Goal: Information Seeking & Learning: Learn about a topic

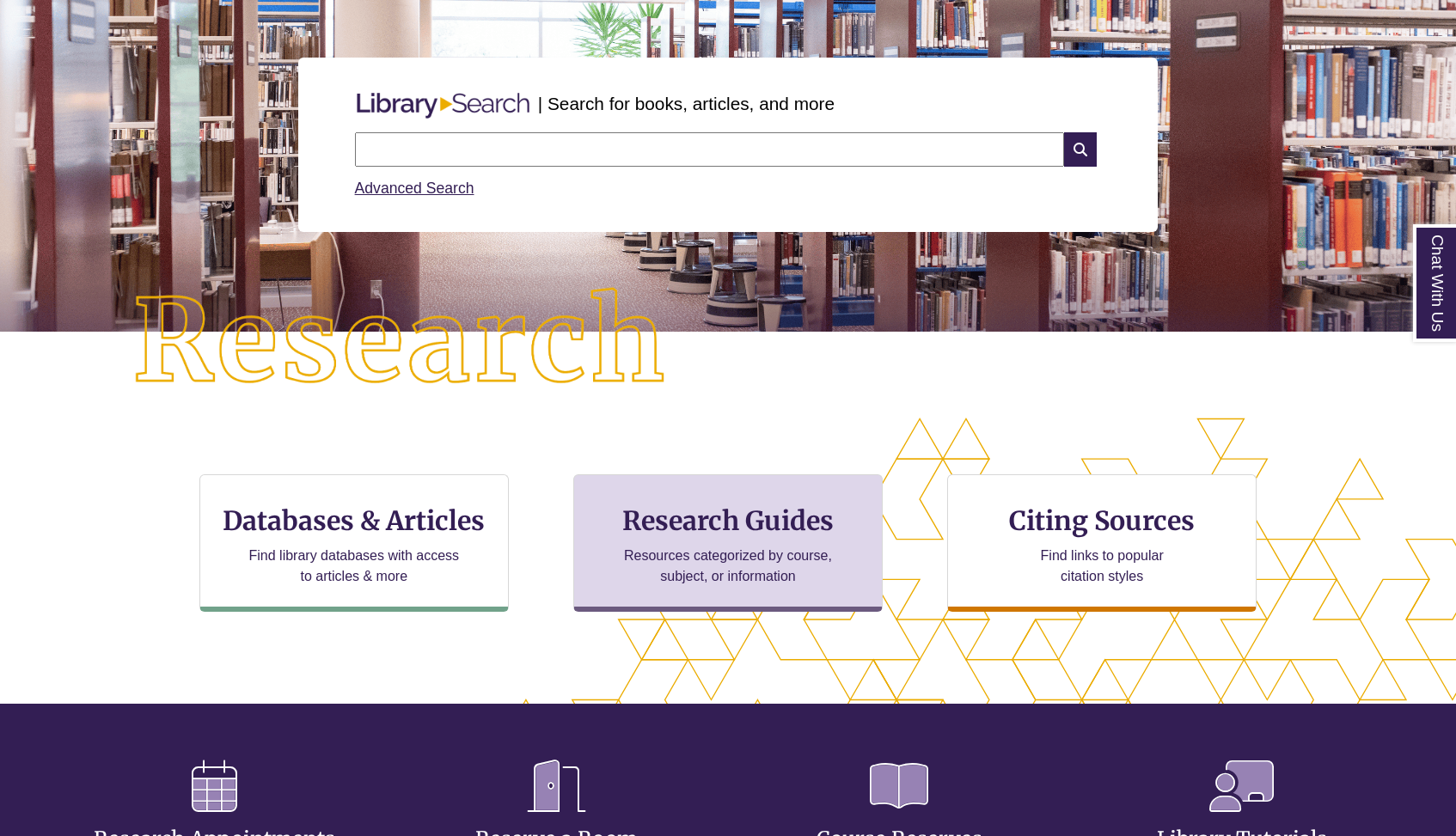
click at [661, 522] on h3 "Research Guides" at bounding box center [728, 521] width 280 height 32
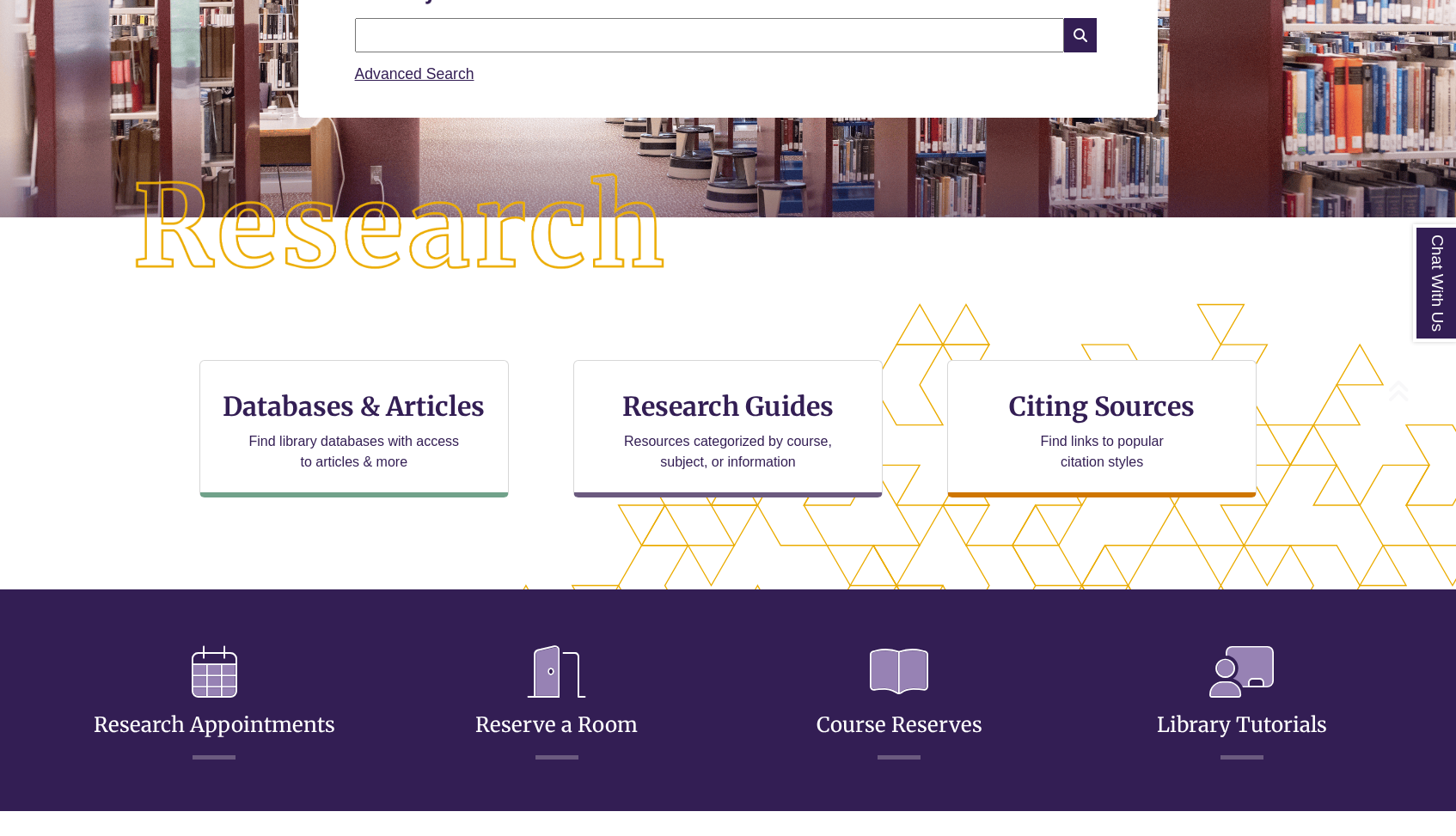
scroll to position [340, 0]
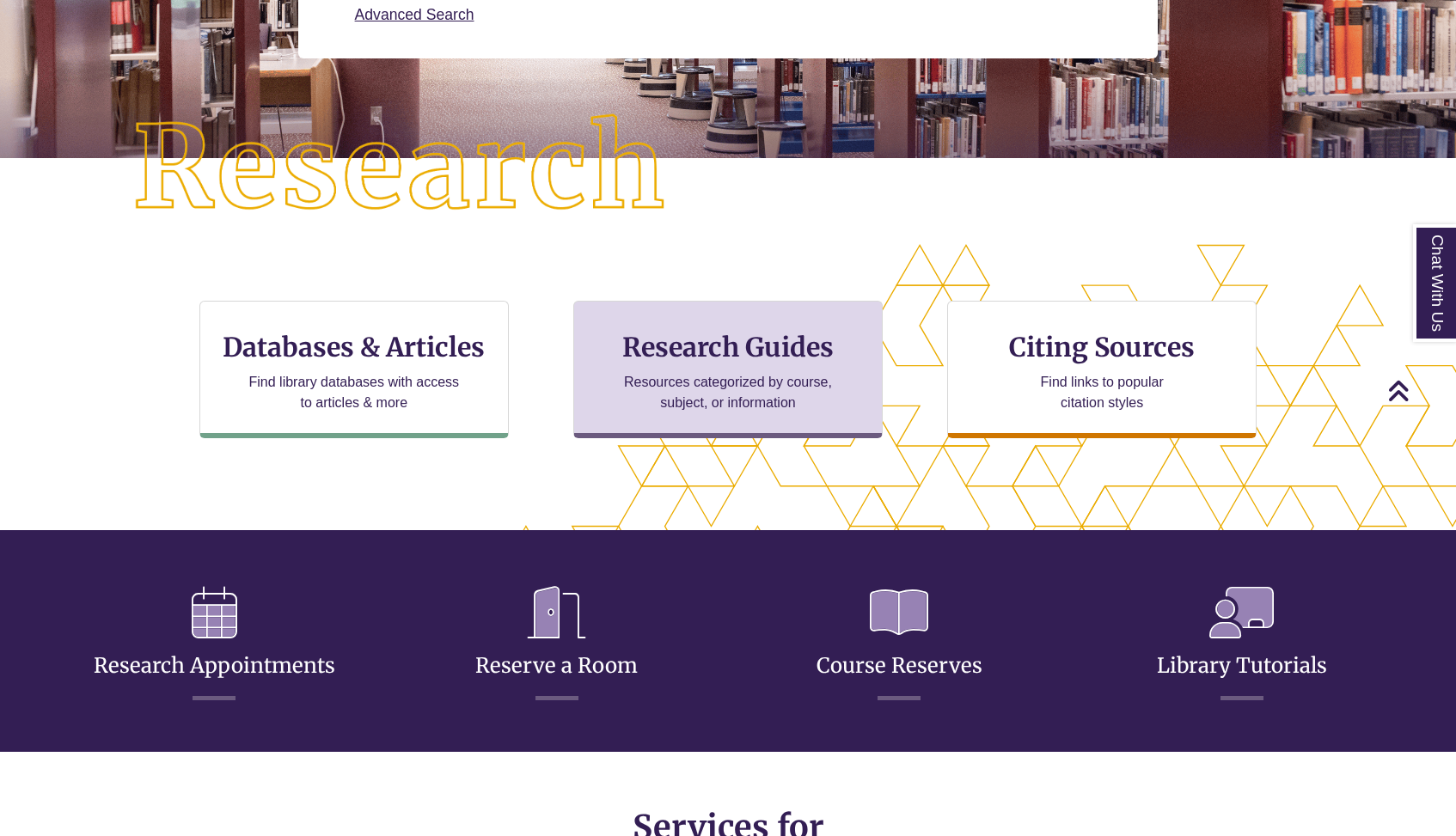
click at [649, 363] on div "Research Guides Resources categorized by course, subject, or information" at bounding box center [728, 369] width 309 height 137
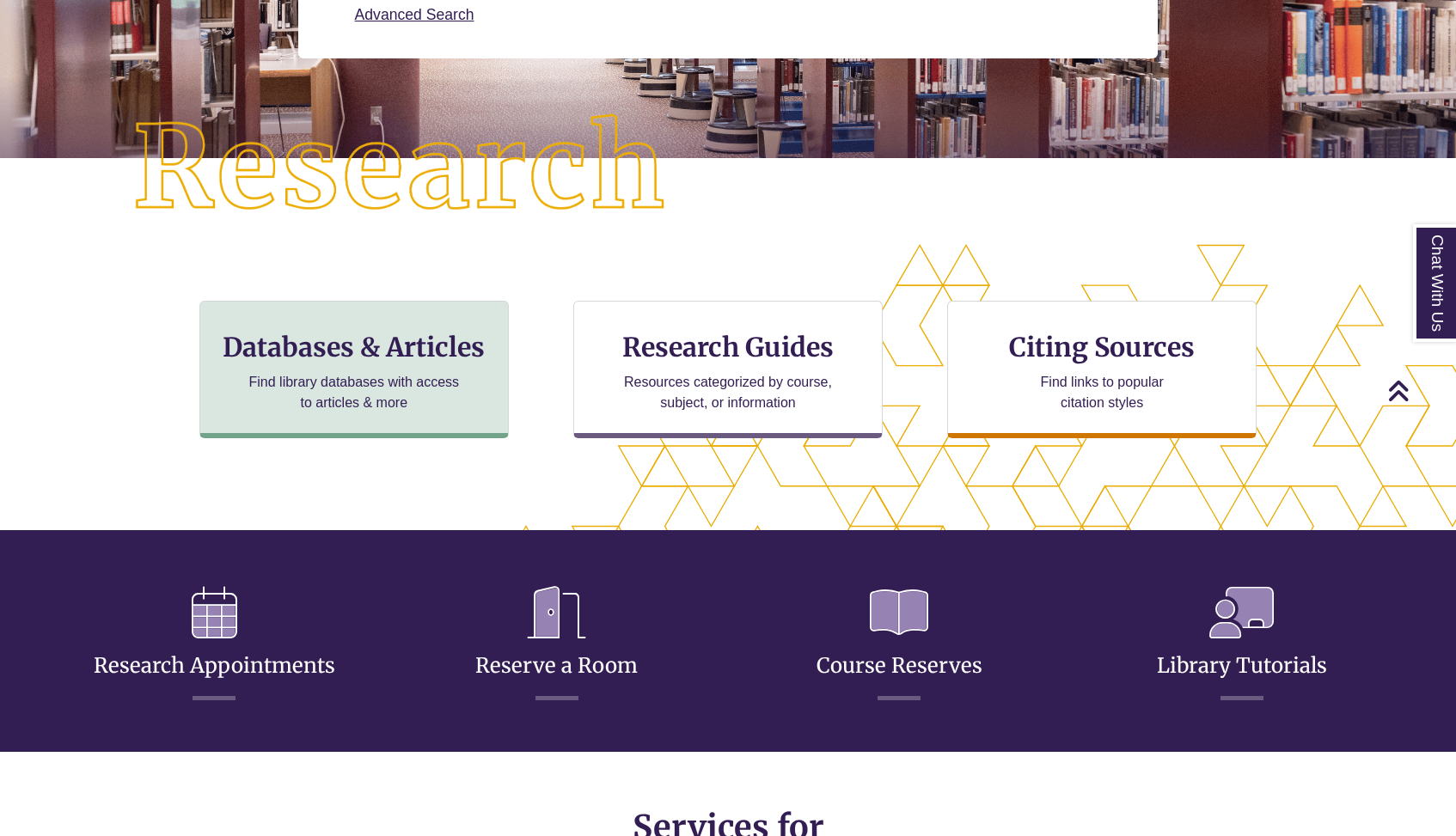
click at [388, 321] on div "Databases & Articles Find library databases with access to articles & more" at bounding box center [354, 369] width 309 height 137
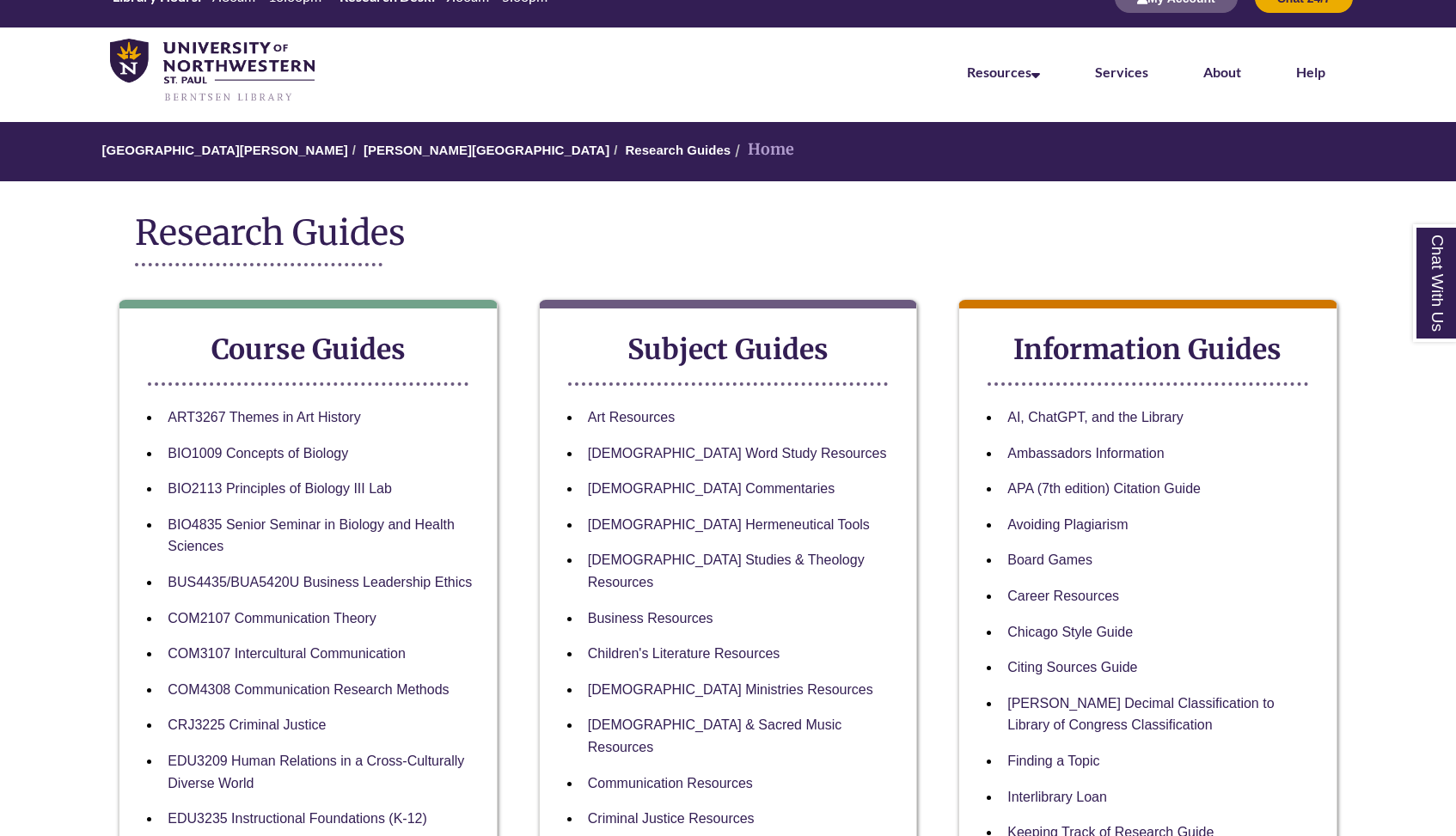
scroll to position [38, 0]
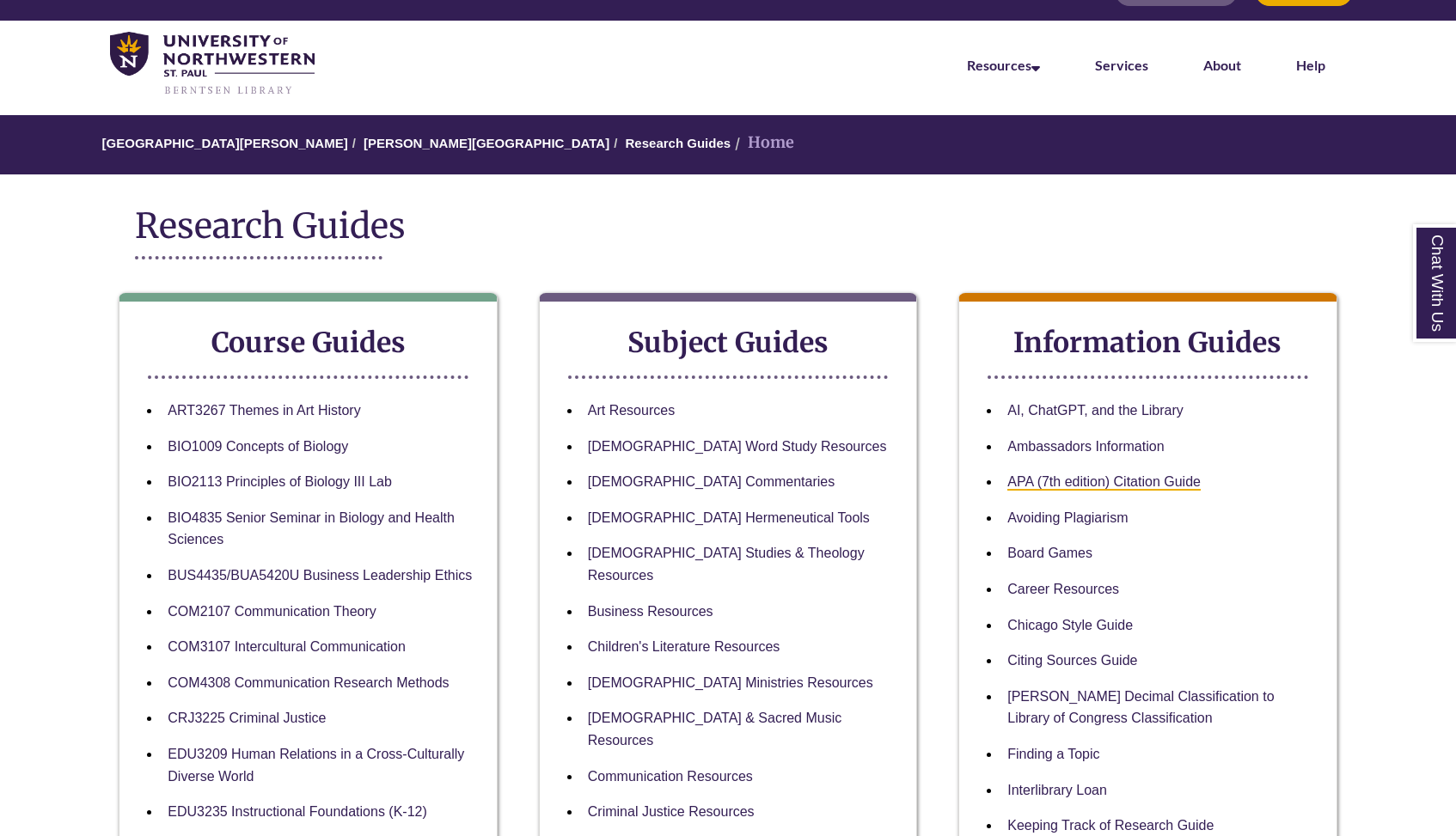
click at [1029, 487] on link "APA (7th edition) Citation Guide" at bounding box center [1104, 483] width 194 height 16
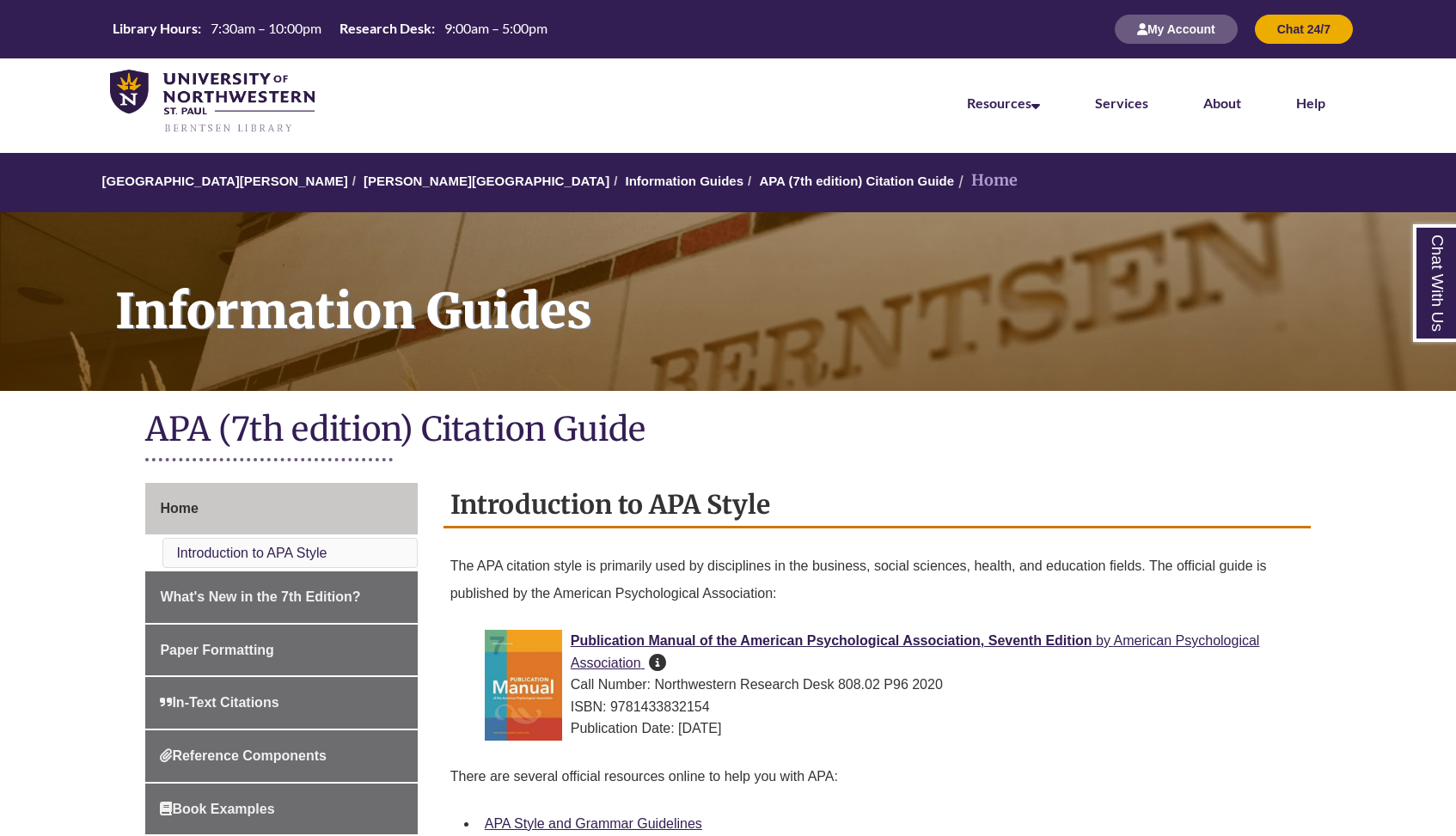
click at [710, 7] on div "Library Hours: 7:30am – 10:00pm Research Desk: 9:00am – 5:00pm My Account Chat …" at bounding box center [728, 29] width 1456 height 58
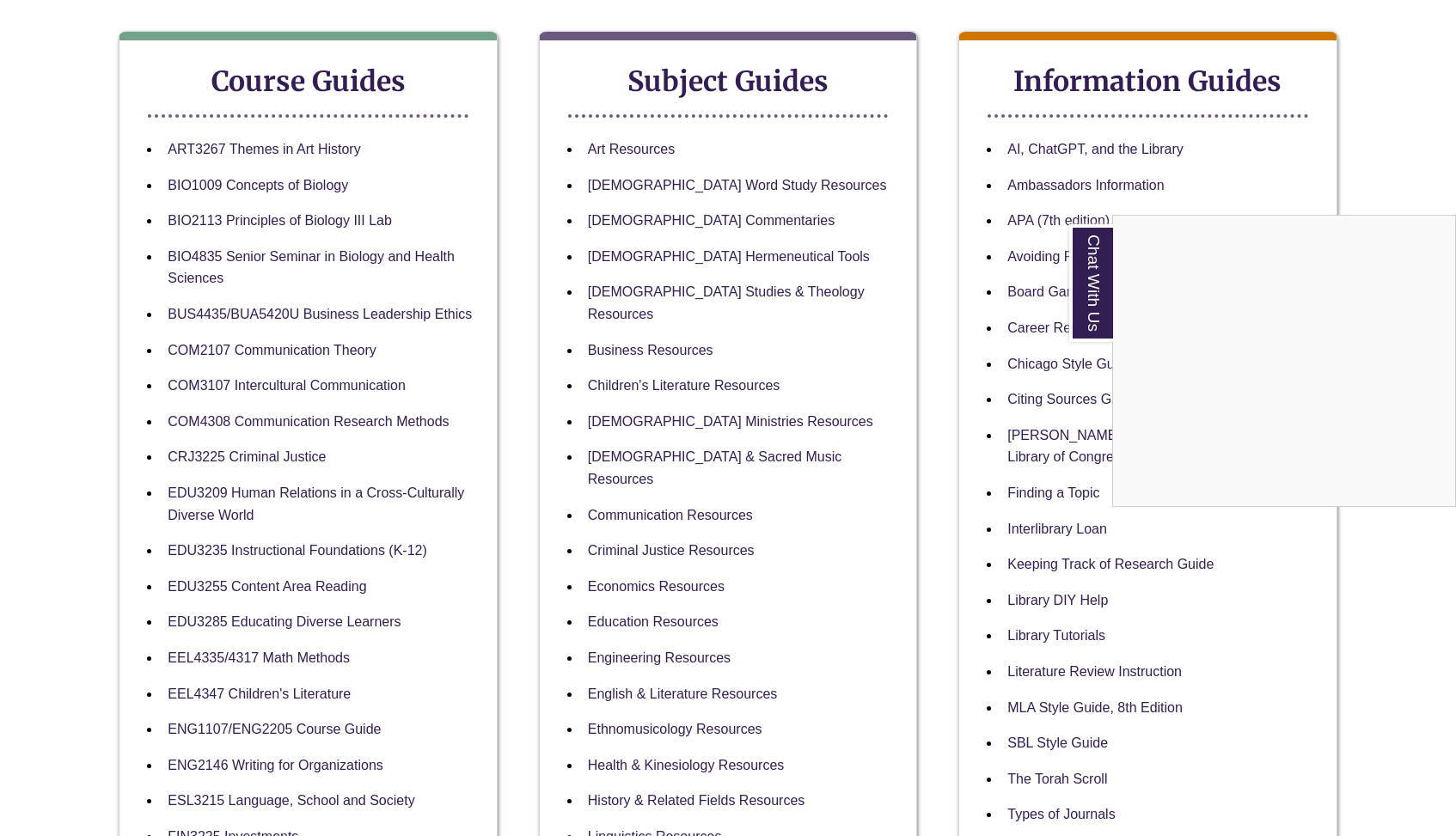
scroll to position [298, 0]
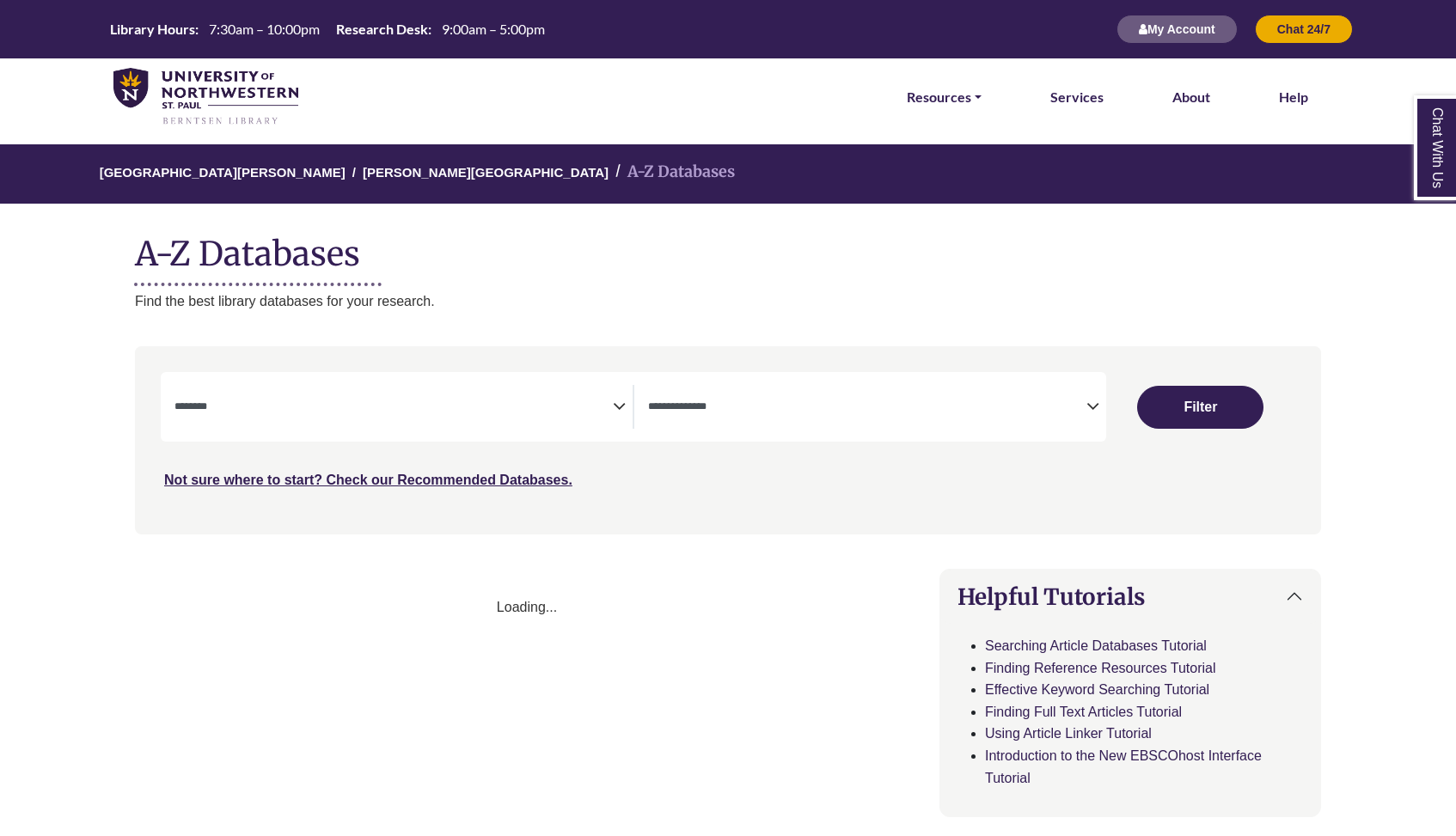
select select "Database Subject Filter"
select select "Database Types Filter"
select select "Database Subject Filter"
select select "Database Types Filter"
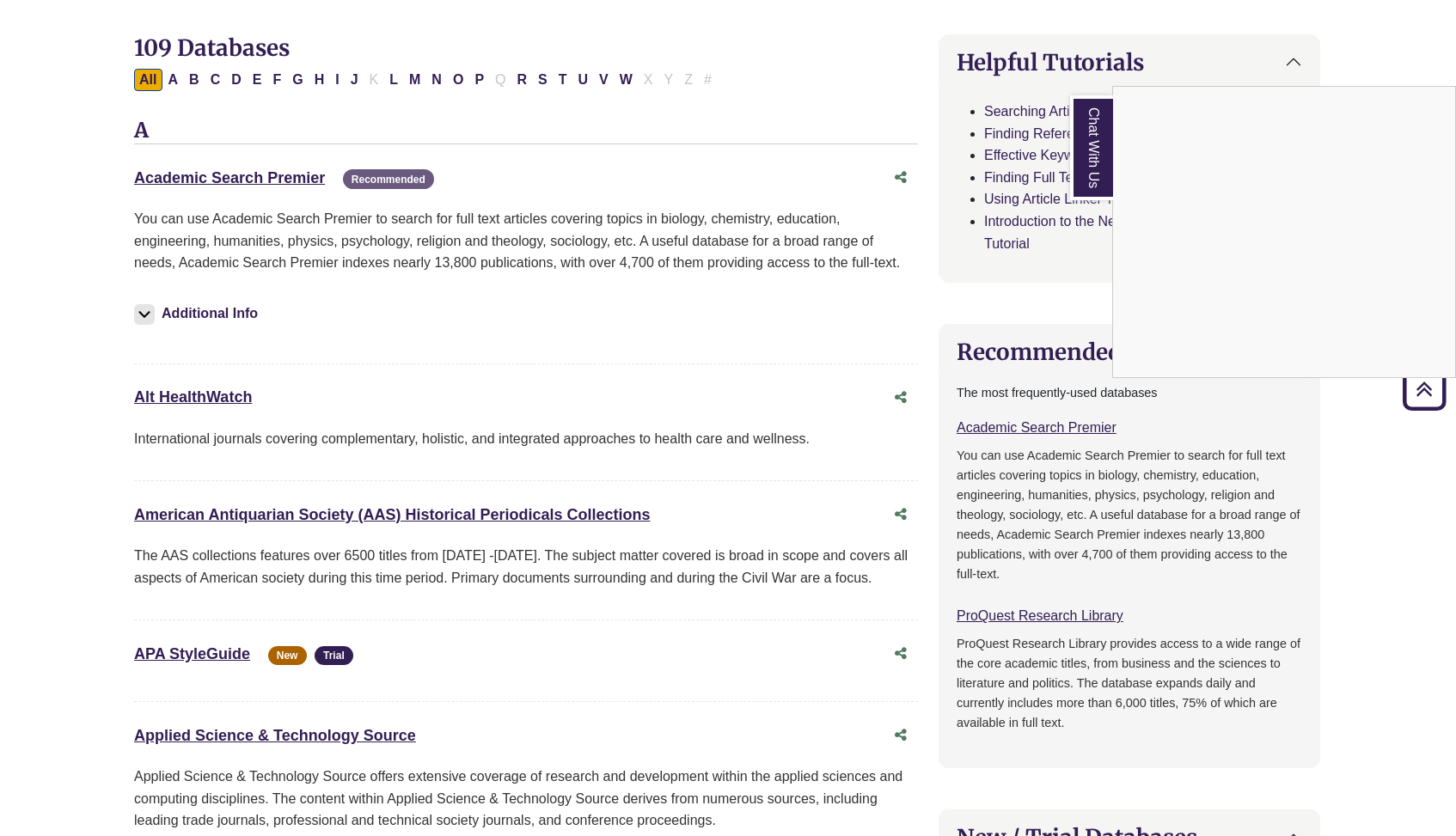
scroll to position [532, 1]
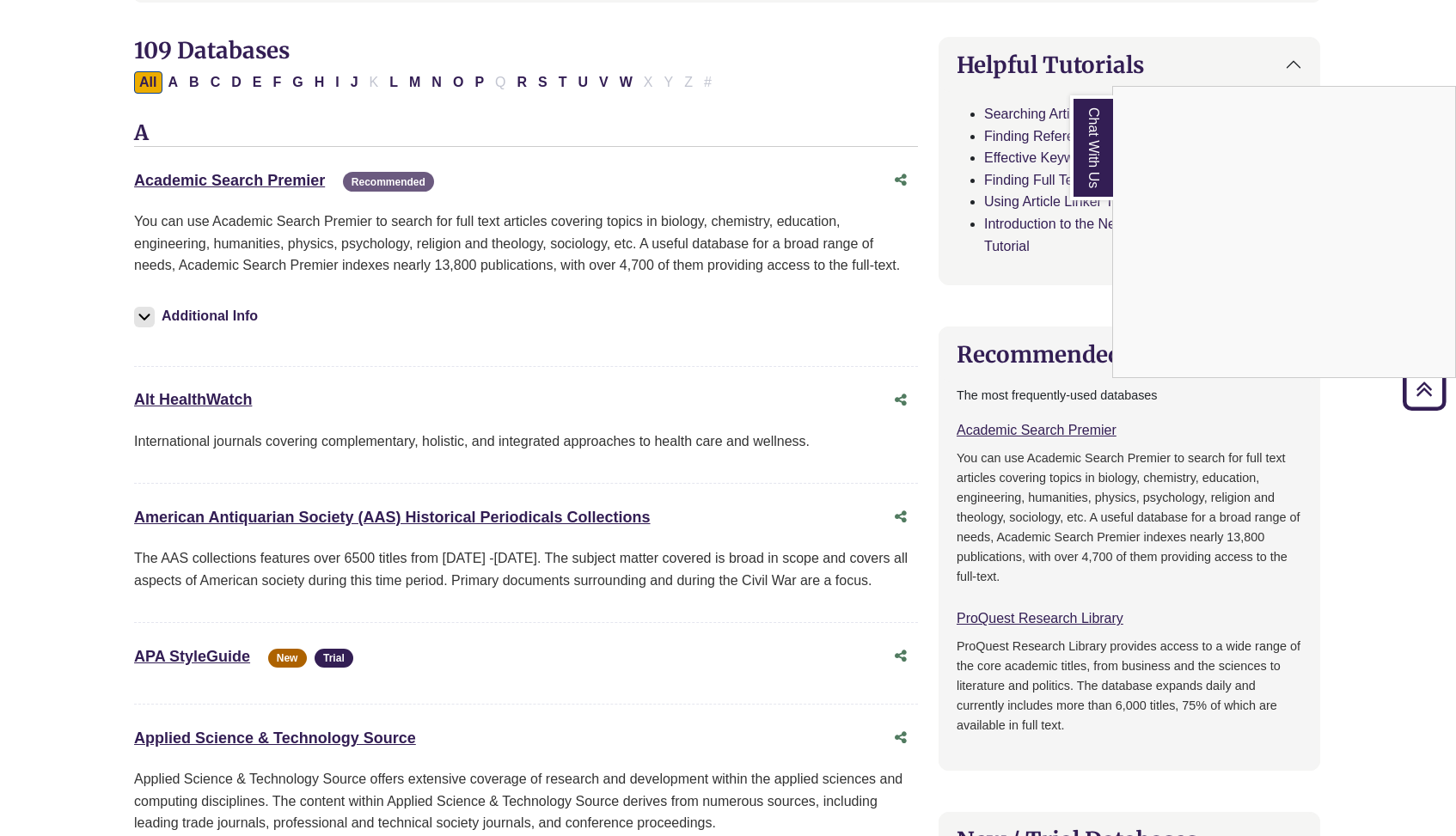
click at [542, 76] on div "Chat With Us" at bounding box center [728, 418] width 1456 height 836
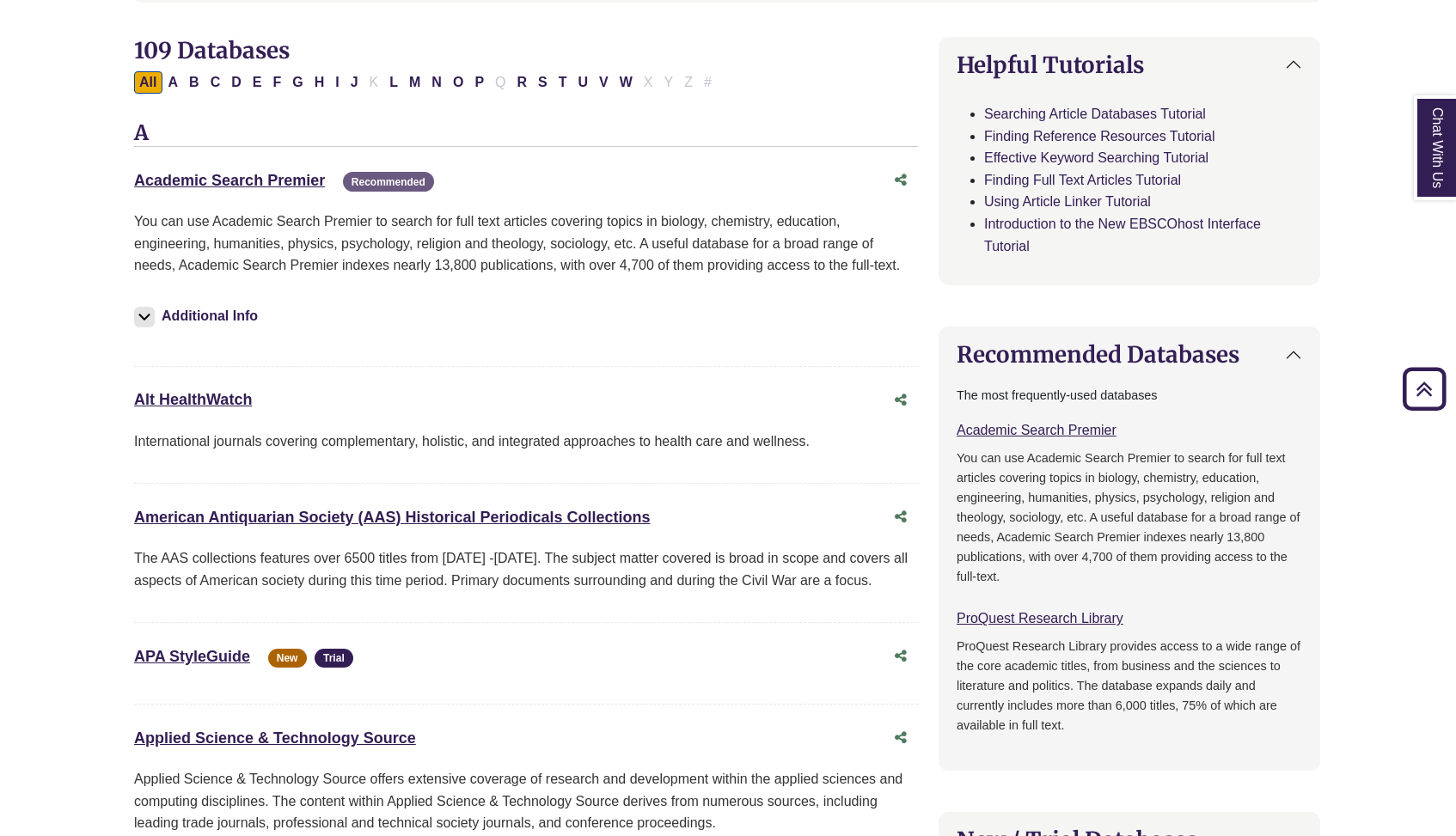
click at [542, 76] on button "S" at bounding box center [543, 82] width 20 height 22
select select "Database Subject Filter"
select select "Database Types Filter"
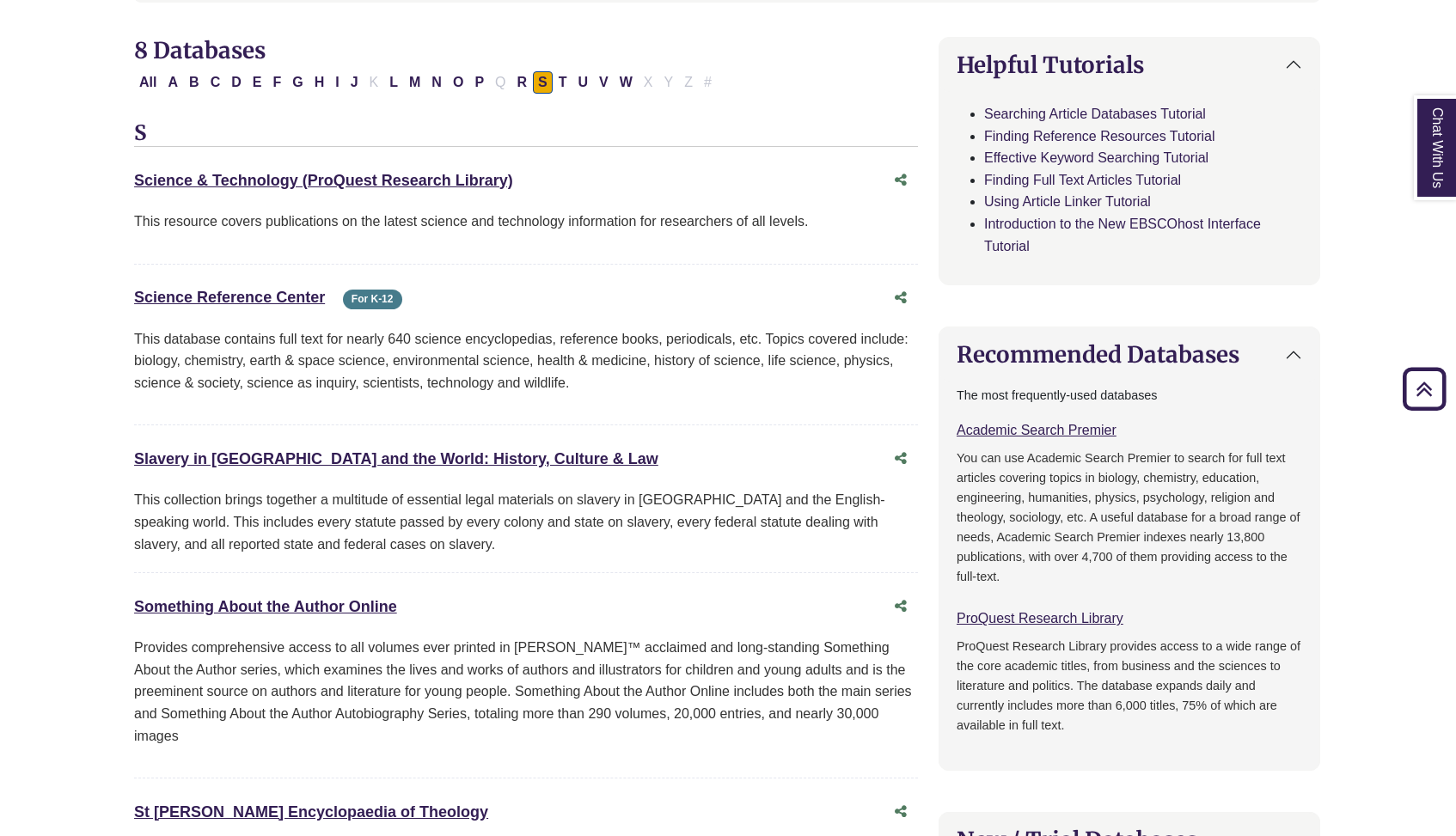
scroll to position [537, 1]
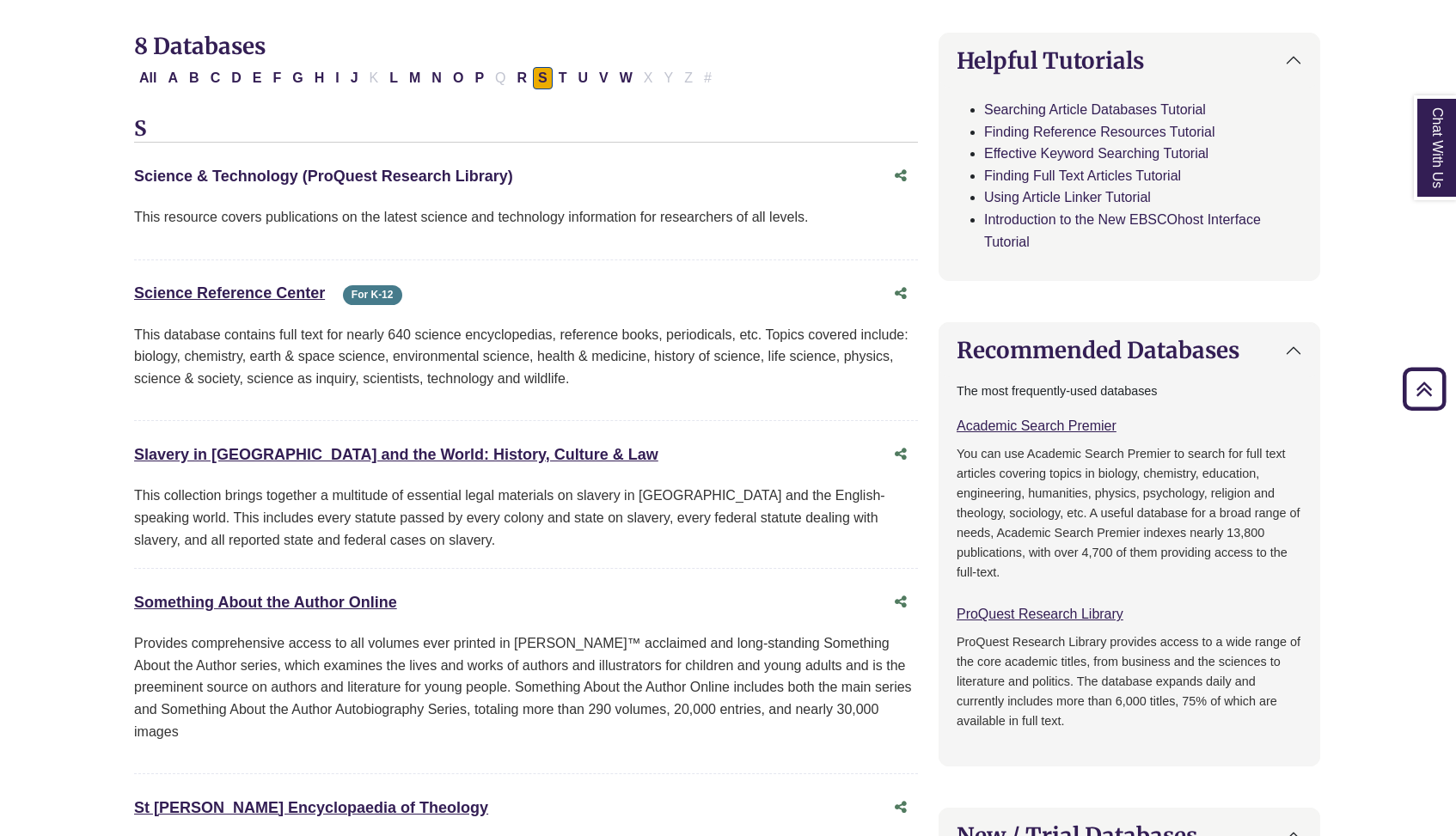
click at [272, 174] on link "Science & Technology (ProQuest Research Library) This link opens in a new window" at bounding box center [323, 176] width 379 height 17
